Goal: Task Accomplishment & Management: Use online tool/utility

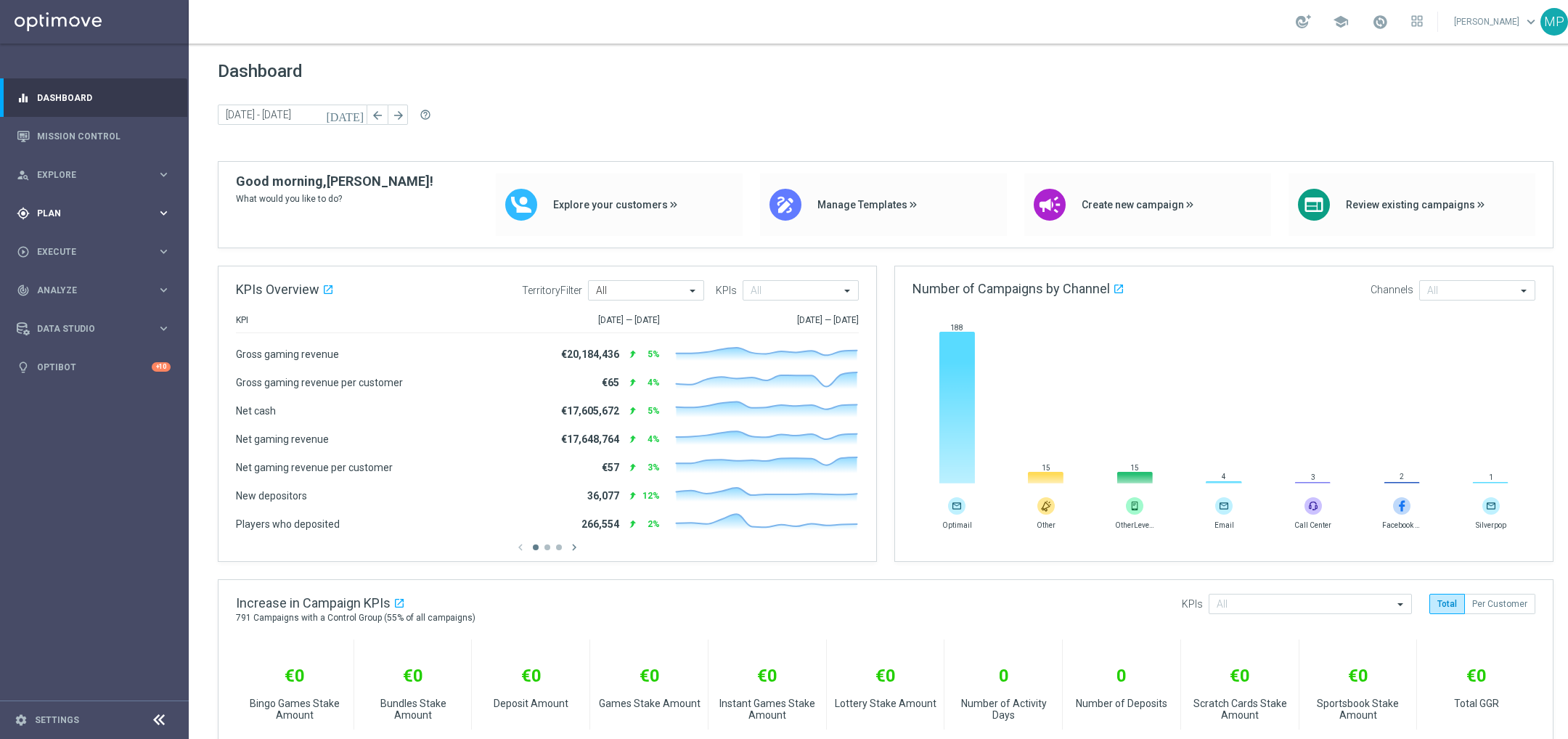
click at [121, 195] on div "gps_fixed Plan keyboard_arrow_right" at bounding box center [93, 213] width 187 height 39
click at [59, 294] on accordion "Templates keyboard_arrow_right Optimail OptiMobile In-App OptiMobile Push Embed…" at bounding box center [113, 287] width 150 height 22
click at [64, 293] on accordion "Templates keyboard_arrow_right Optimail OptiMobile In-App OptiMobile Push Embed…" at bounding box center [113, 287] width 150 height 22
click at [64, 283] on span "Templates" at bounding box center [90, 287] width 104 height 9
click at [68, 309] on link "Optimail" at bounding box center [98, 308] width 106 height 11
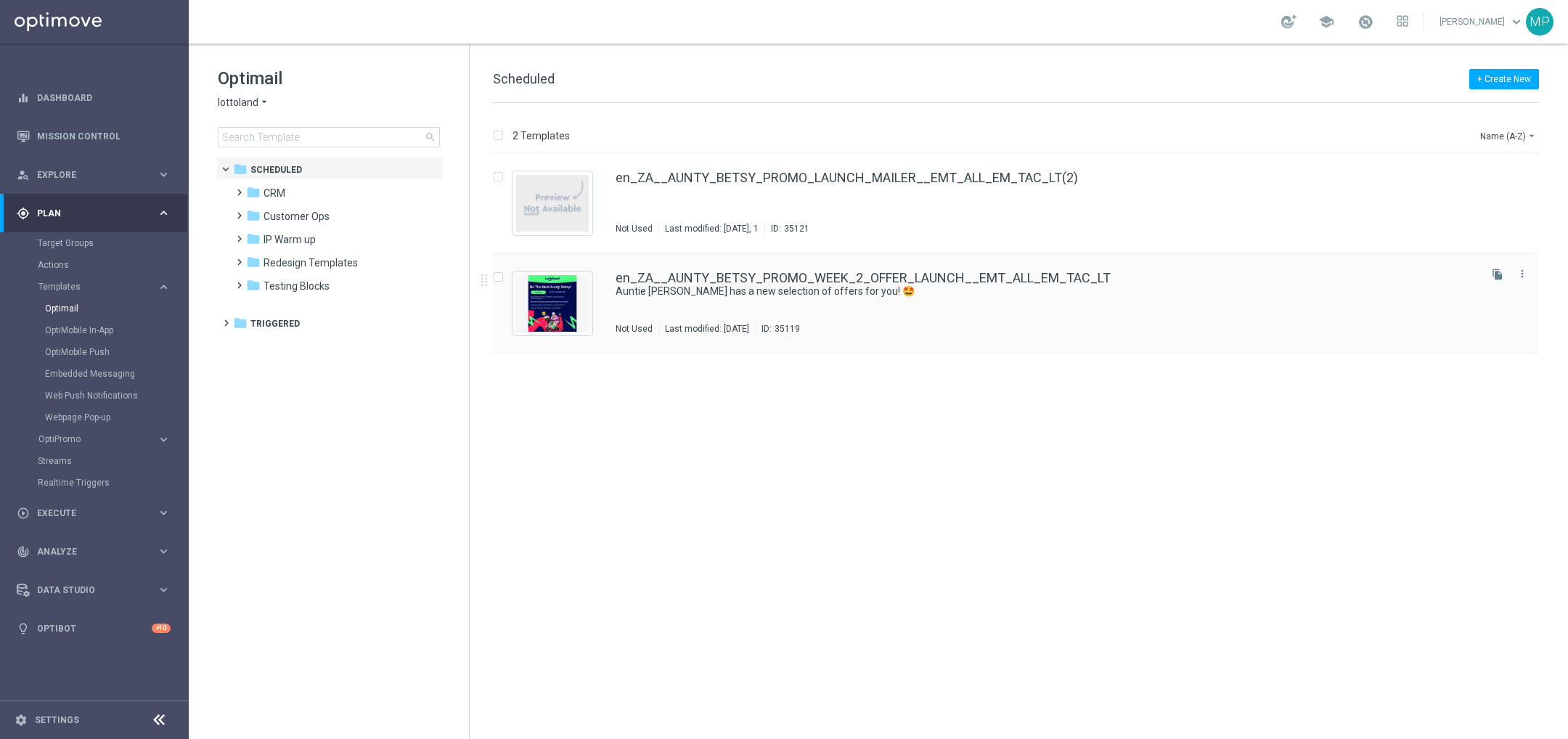
click at [1139, 309] on div "en_ZA__AUNTY_BETSY_PROMO_WEEK_2_OFFER_LAUNCH__EMT_ALL_EM_TAC_LT Auntie Betsy ha…" at bounding box center [1046, 303] width 861 height 63
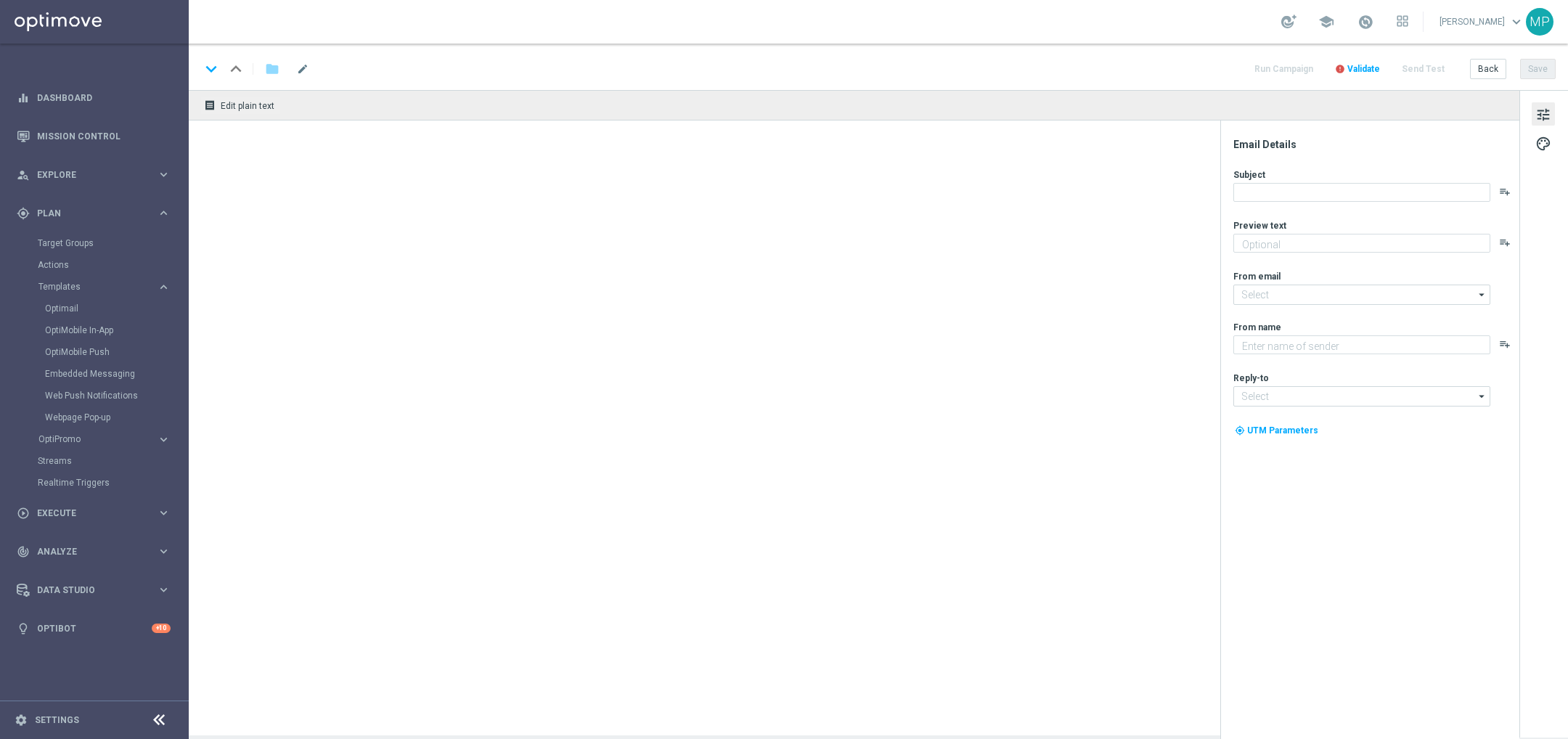
type textarea "Enjoy THREE weekly combo deals and get ready to change lives!"
type input "mail@crm.lottoland.com"
type textarea "Lottoland"
type input "support@lottoland.co.za"
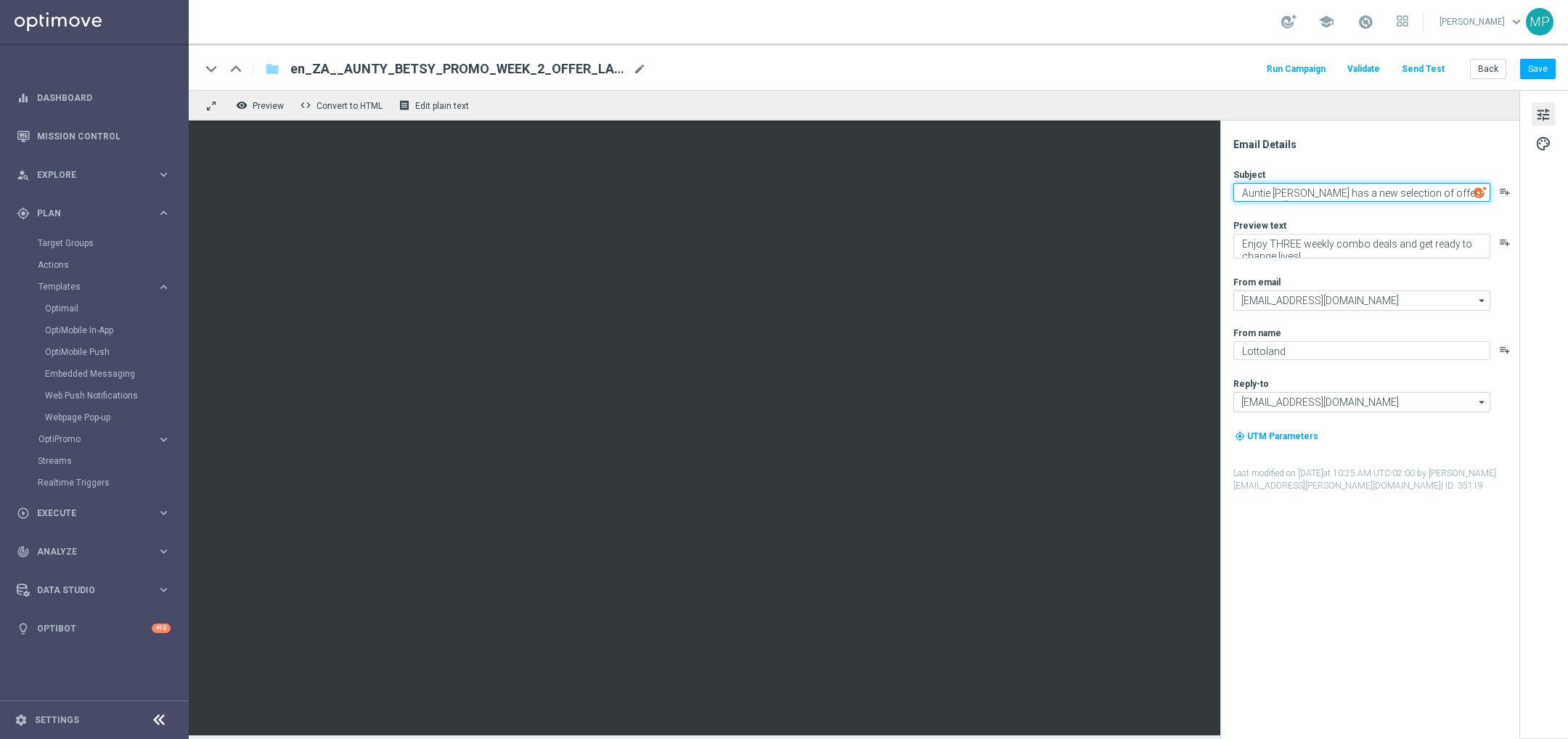
click at [1318, 191] on textarea "Auntie Betsy has a new selection of offers for you! 🤩" at bounding box center [1362, 192] width 257 height 19
